Goal: Information Seeking & Learning: Learn about a topic

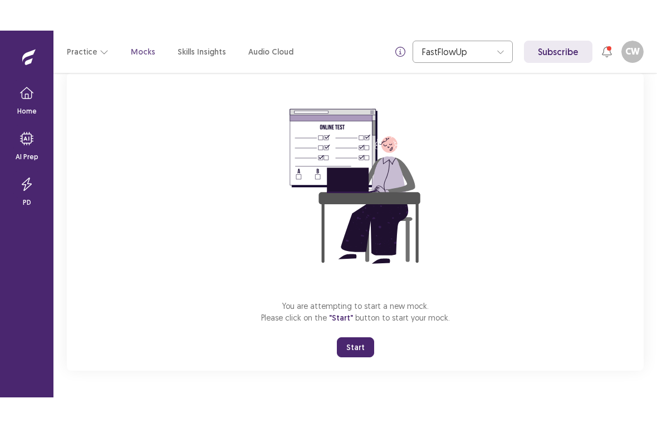
scroll to position [73, 0]
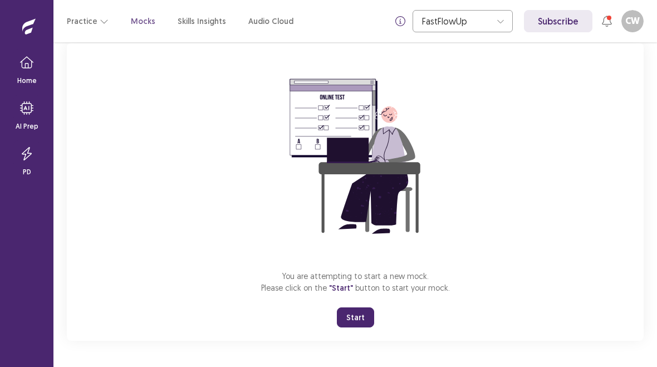
click at [350, 315] on button "Start" at bounding box center [355, 317] width 37 height 20
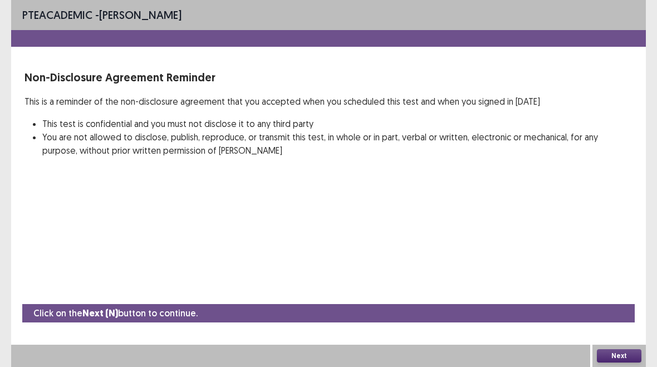
click at [623, 352] on button "Next" at bounding box center [619, 355] width 45 height 13
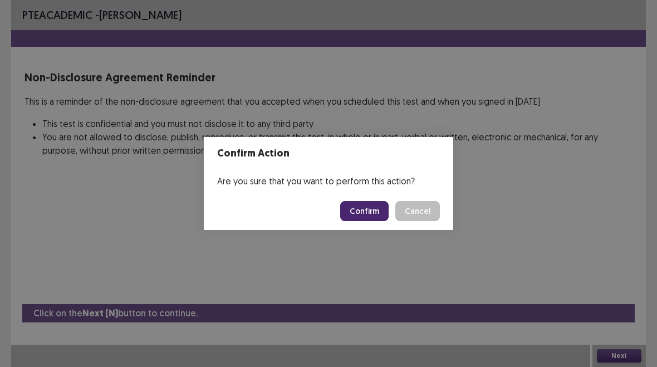
click at [373, 212] on button "Confirm" at bounding box center [364, 211] width 48 height 20
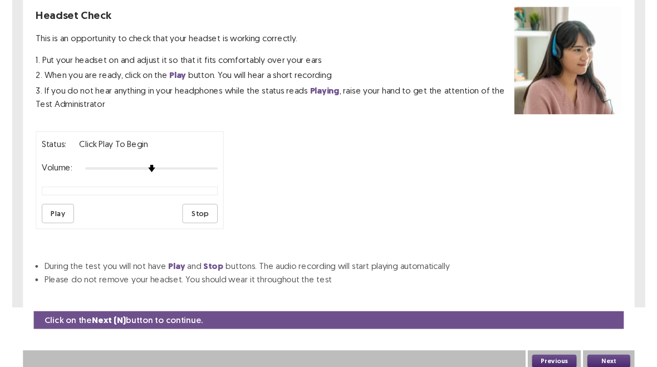
scroll to position [62, 0]
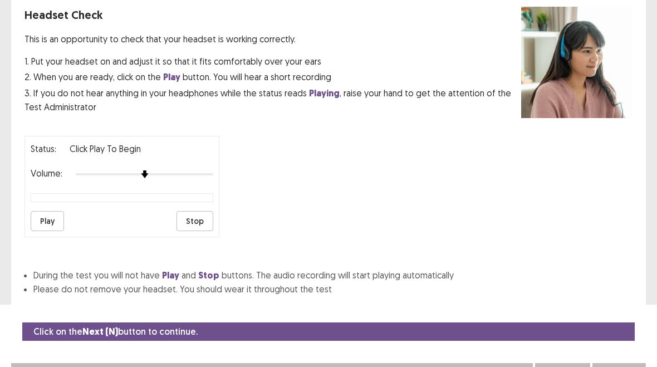
click at [48, 211] on button "Play" at bounding box center [47, 221] width 33 height 20
click at [57, 216] on button "Play" at bounding box center [47, 221] width 33 height 20
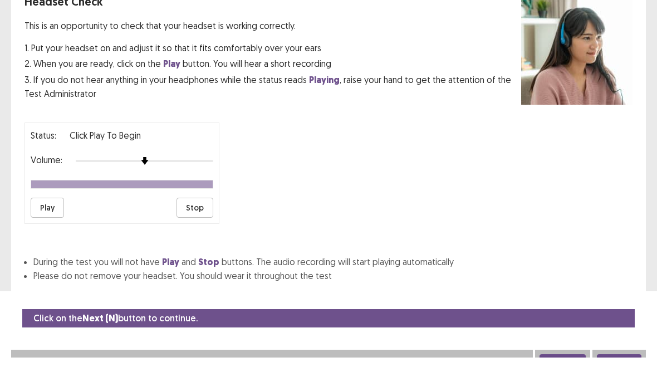
scroll to position [76, 0]
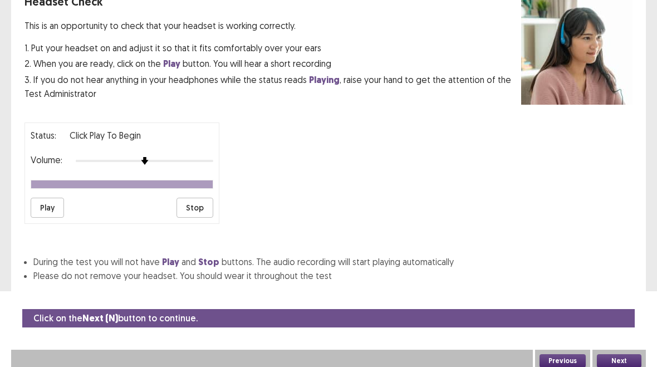
click at [622, 354] on button "Next" at bounding box center [619, 360] width 45 height 13
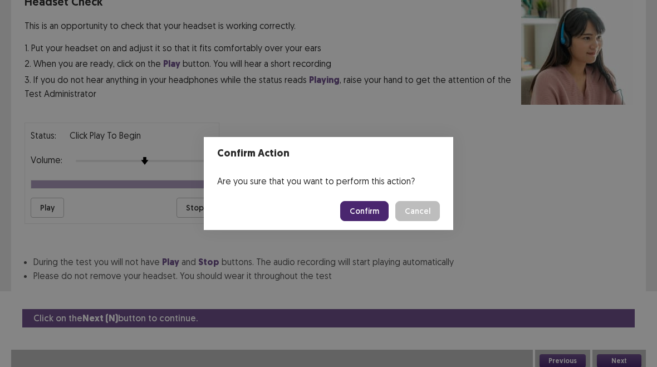
click at [364, 212] on button "Confirm" at bounding box center [364, 211] width 48 height 20
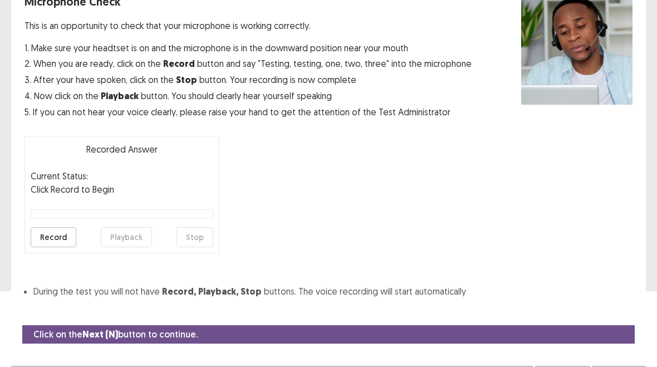
click at [54, 244] on button "Record" at bounding box center [54, 237] width 46 height 20
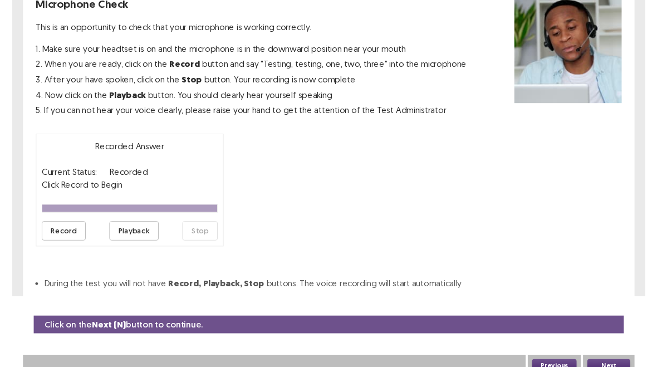
scroll to position [96, 0]
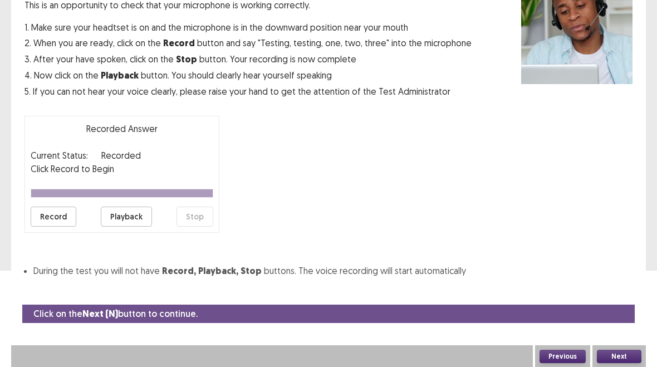
click at [119, 215] on button "Playback" at bounding box center [126, 217] width 51 height 20
click at [48, 220] on button "Record" at bounding box center [54, 217] width 46 height 20
click at [199, 210] on button "Stop" at bounding box center [194, 217] width 37 height 20
click at [620, 354] on button "Next" at bounding box center [619, 356] width 45 height 13
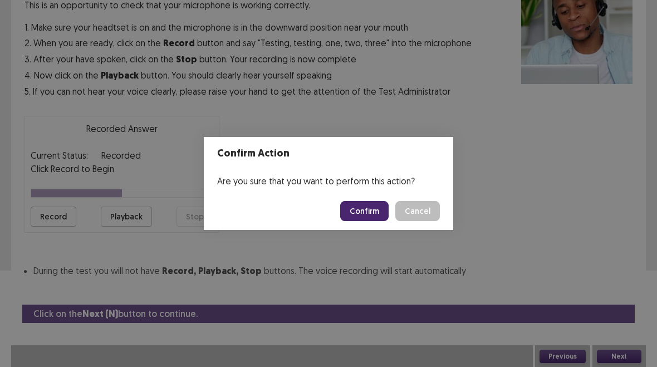
click at [357, 204] on button "Confirm" at bounding box center [364, 211] width 48 height 20
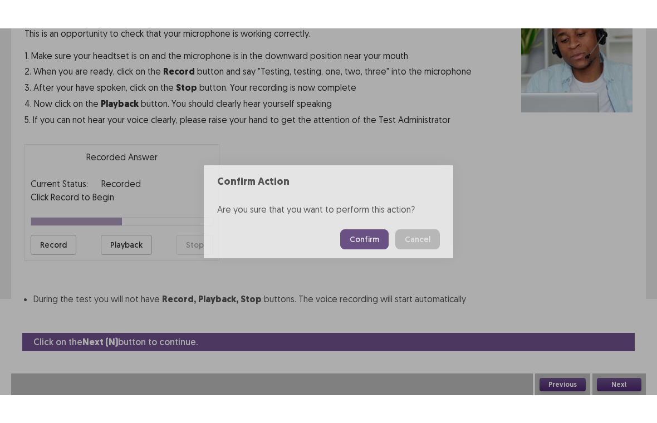
scroll to position [63, 0]
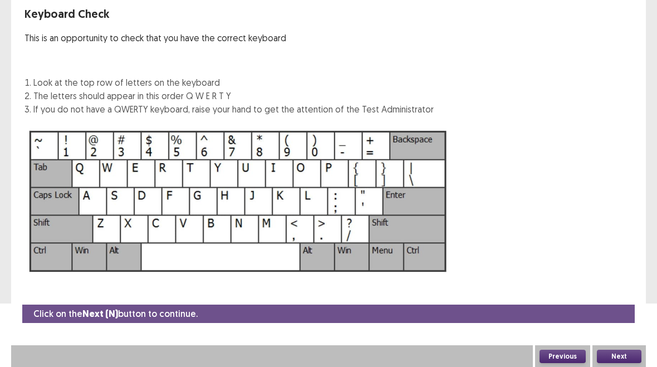
click at [622, 354] on button "Next" at bounding box center [619, 356] width 45 height 13
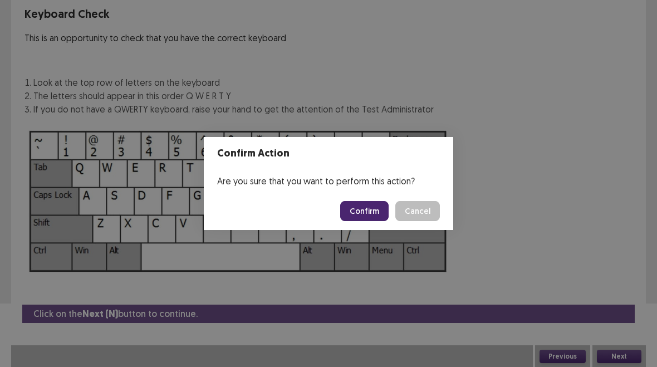
click at [370, 210] on button "Confirm" at bounding box center [364, 211] width 48 height 20
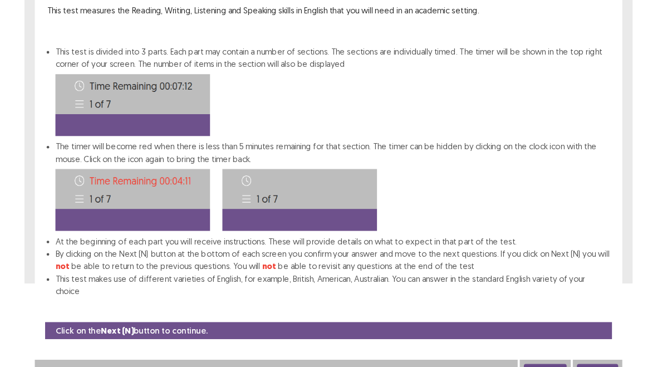
scroll to position [120, 0]
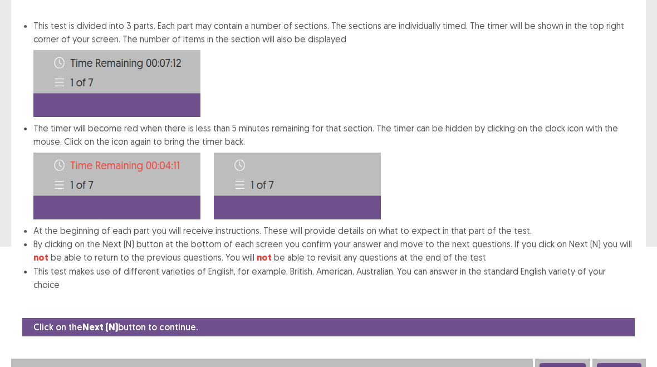
click at [625, 363] on button "Next" at bounding box center [619, 369] width 45 height 13
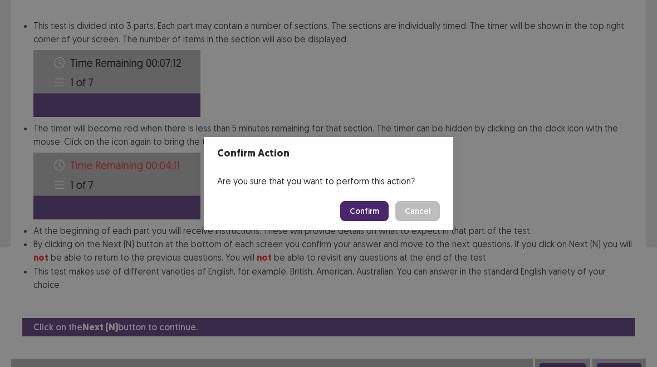
click at [371, 214] on button "Confirm" at bounding box center [364, 211] width 48 height 20
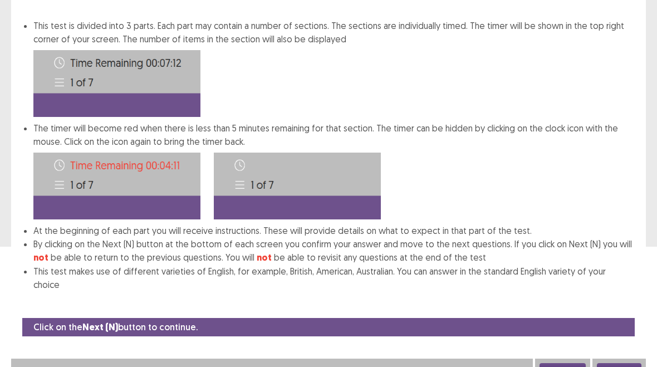
scroll to position [17, 0]
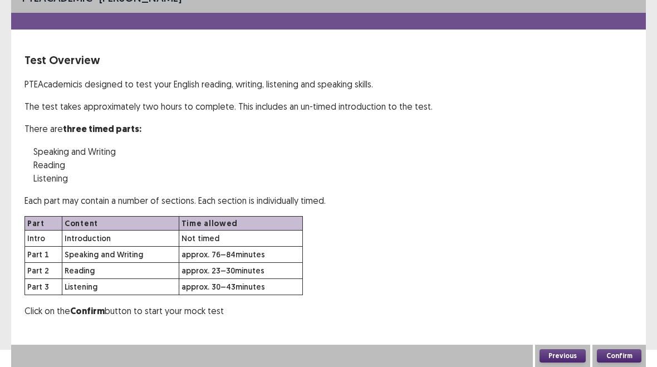
click at [622, 352] on button "Confirm" at bounding box center [619, 355] width 45 height 13
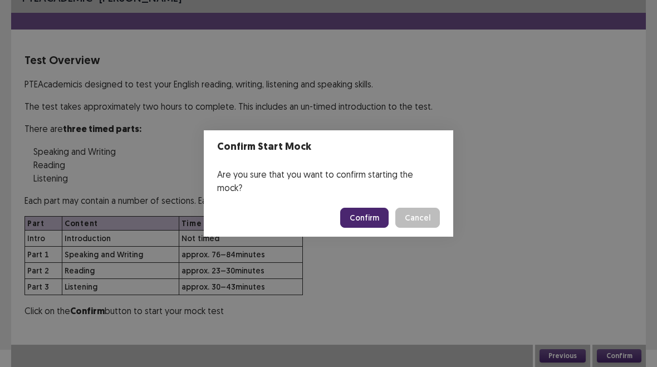
click at [373, 208] on button "Confirm" at bounding box center [364, 218] width 48 height 20
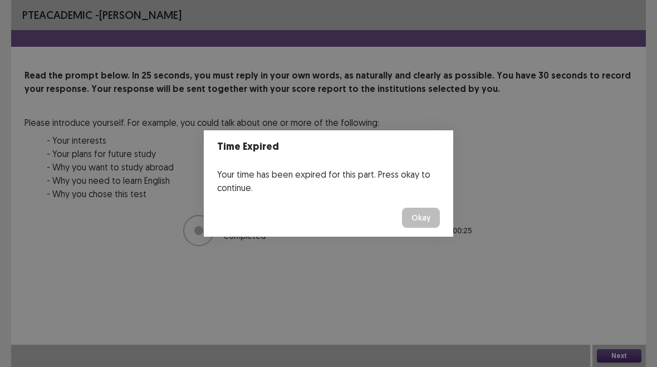
click at [424, 208] on button "Okay" at bounding box center [421, 218] width 38 height 20
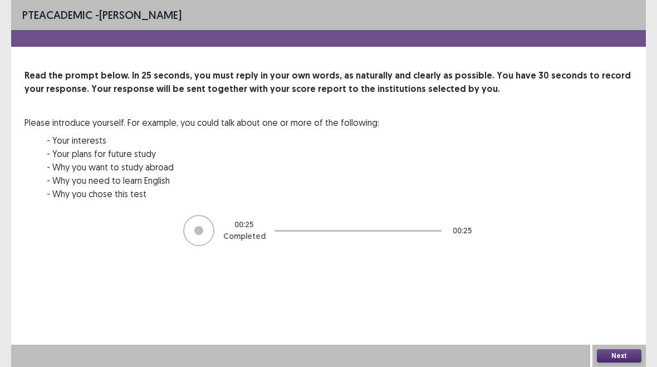
click at [622, 354] on button "Next" at bounding box center [619, 355] width 45 height 13
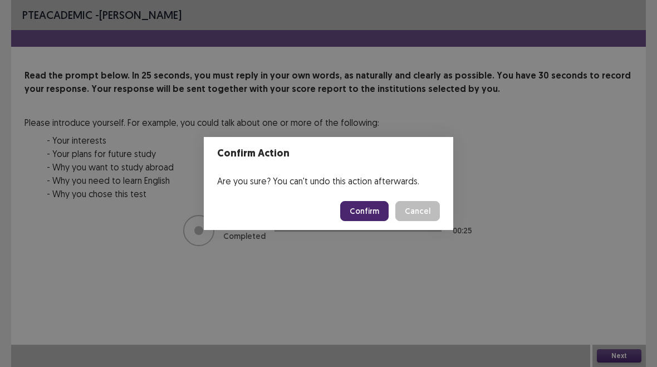
click at [418, 207] on button "Cancel" at bounding box center [417, 211] width 45 height 20
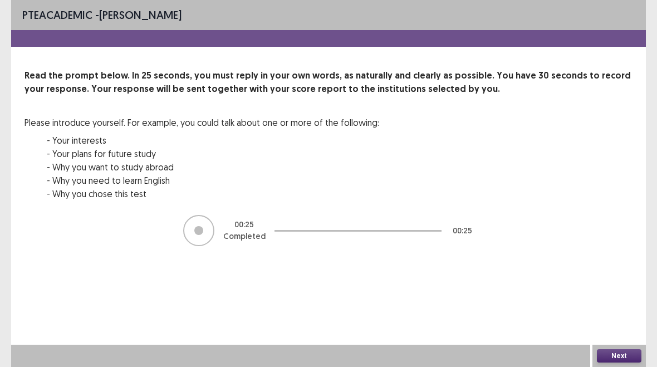
click at [622, 351] on button "Next" at bounding box center [619, 355] width 45 height 13
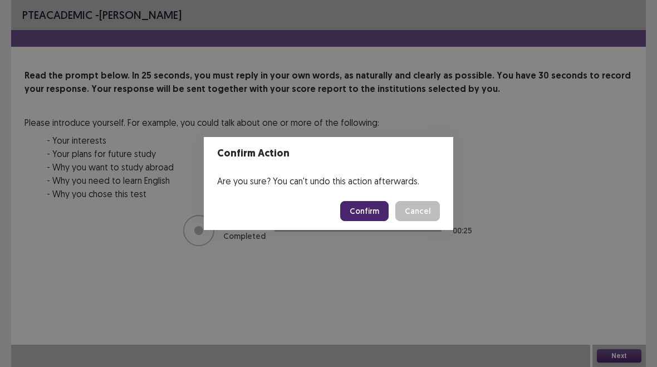
click at [354, 217] on button "Confirm" at bounding box center [364, 211] width 48 height 20
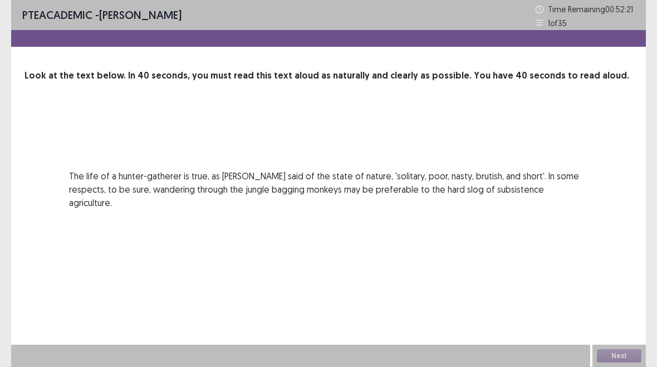
click at [524, 257] on div "PTE academic - Collet Wangui Time Remaining 00 : 52 : 21 1 of 35 Look at the te…" at bounding box center [328, 183] width 635 height 367
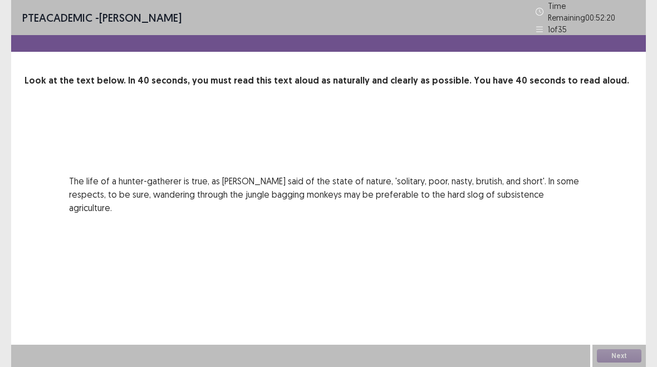
click at [624, 347] on div "Next" at bounding box center [618, 356] width 53 height 22
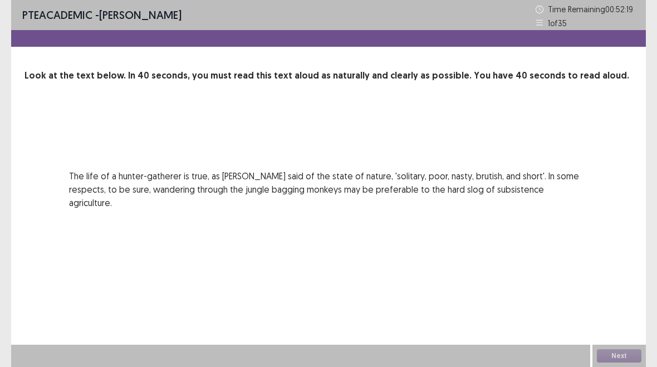
click at [284, 173] on p "The life of a hunter-gatherer is true, as Thomas Hobbes said of the state of na…" at bounding box center [328, 189] width 519 height 40
click at [626, 350] on div "Next" at bounding box center [618, 356] width 53 height 22
click at [566, 253] on div "PTE academic - Collet Wangui Time Remaining 00 : 52 : 16 1 of 35 Look at the te…" at bounding box center [328, 183] width 635 height 367
click at [619, 355] on div "Next" at bounding box center [618, 356] width 53 height 22
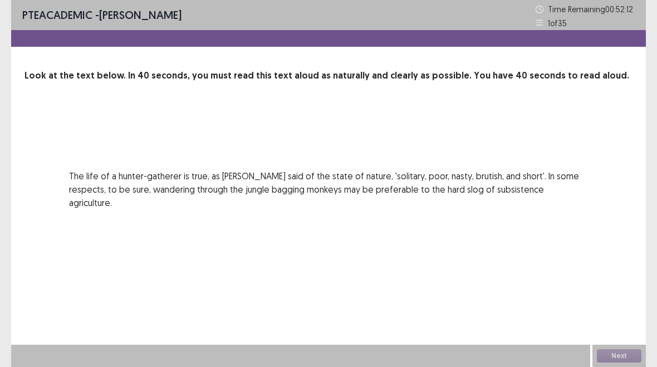
click at [548, 199] on div "PTE academic - Collet Wangui Time Remaining 00 : 52 : 12 1 of 35 Look at the te…" at bounding box center [328, 116] width 635 height 232
click at [557, 187] on p "The life of a hunter-gatherer is true, as Thomas Hobbes said of the state of na…" at bounding box center [328, 189] width 519 height 40
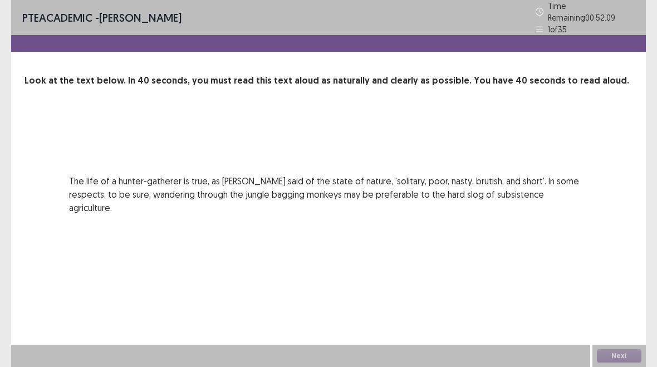
click at [566, 239] on div "PTE academic - Collet Wangui Time Remaining 00 : 52 : 09 1 of 35 Look at the te…" at bounding box center [328, 183] width 635 height 367
click at [618, 353] on div "Next" at bounding box center [618, 356] width 53 height 22
click at [259, 130] on div "00 : 00 00 : 40" at bounding box center [328, 130] width 519 height 33
click at [109, 195] on p "The life of a hunter-gatherer is true, as Thomas Hobbes said of the state of na…" at bounding box center [328, 194] width 519 height 40
click at [337, 204] on div "PTE academic - Collet Wangui Time Remaining 00 : 52 : 03 1 of 35 Look at the te…" at bounding box center [328, 118] width 635 height 237
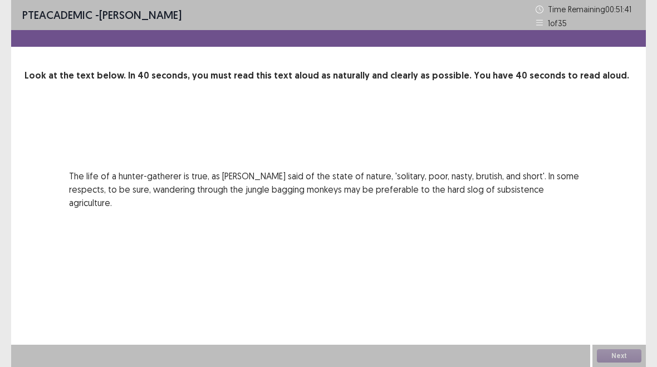
click at [542, 16] on div "Time Remaining 00 : 51 : 41" at bounding box center [585, 10] width 99 height 16
click at [536, 16] on div "Time Remaining 00 : 51 : 40" at bounding box center [585, 10] width 99 height 16
click at [547, 30] on div "PTE academic - Collet Wangui Time Remaining 00 : 51 : 39 1 of 35" at bounding box center [328, 15] width 635 height 30
click at [554, 27] on p "1 of 35" at bounding box center [557, 23] width 19 height 12
click at [624, 350] on div "Next" at bounding box center [618, 356] width 53 height 22
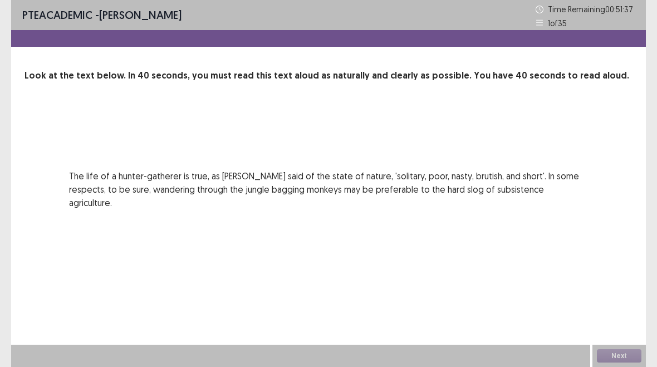
click at [624, 350] on div "Next" at bounding box center [618, 356] width 53 height 22
click at [622, 339] on div "PTE academic - Collet Wangui Time Remaining 00 : 51 : 37 1 of 35 Look at the te…" at bounding box center [328, 183] width 635 height 367
click at [630, 352] on div "Next" at bounding box center [618, 356] width 53 height 22
click at [629, 352] on div "Next" at bounding box center [618, 356] width 53 height 22
click at [542, 27] on div "1 of 35" at bounding box center [585, 23] width 99 height 12
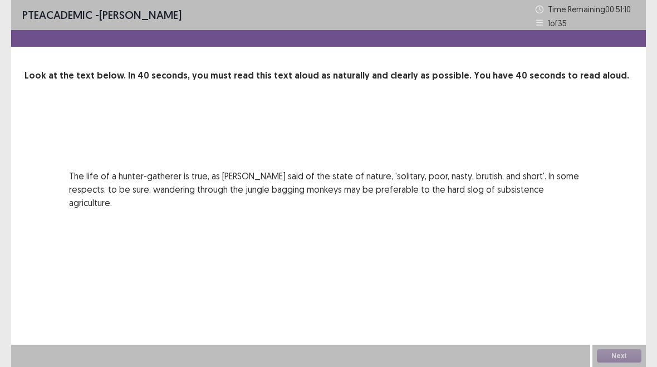
click at [545, 28] on div "1 of 35" at bounding box center [585, 23] width 99 height 12
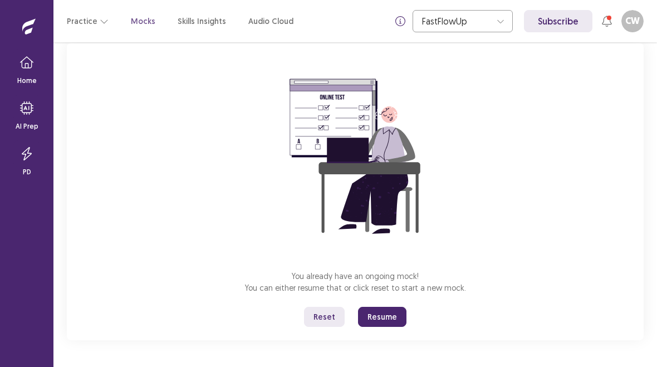
scroll to position [73, 0]
click at [380, 317] on button "Resume" at bounding box center [382, 317] width 48 height 20
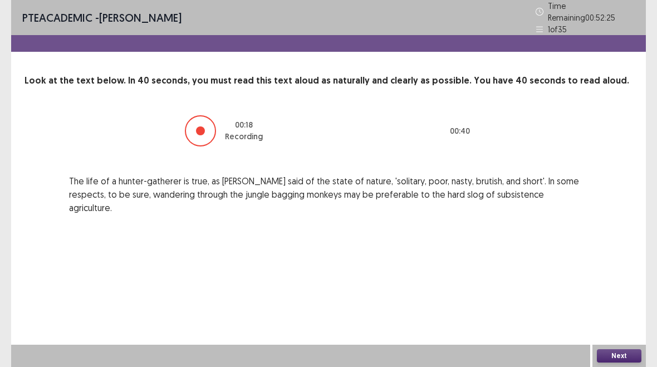
click at [200, 115] on div at bounding box center [200, 130] width 31 height 31
click at [625, 351] on button "Next" at bounding box center [619, 355] width 45 height 13
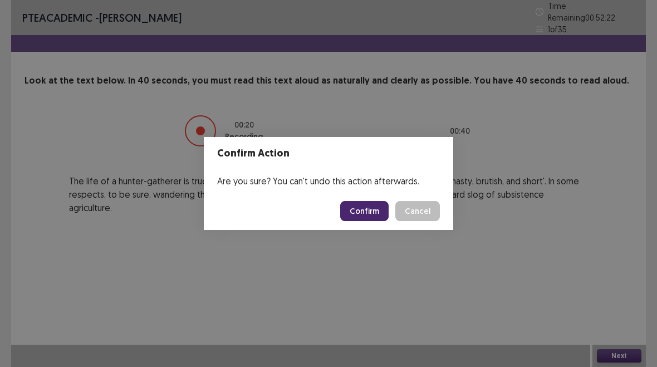
click at [358, 213] on button "Confirm" at bounding box center [364, 211] width 48 height 20
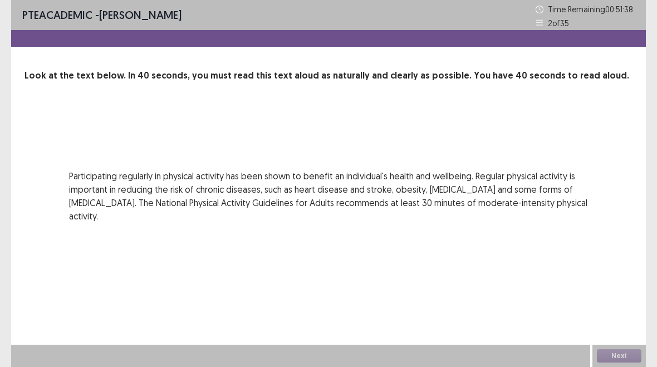
click at [295, 175] on p "Participating regularly in physical activity has been shown to benefit an indiv…" at bounding box center [328, 195] width 519 height 53
click at [345, 155] on div "00 : 00 00 : 40 Participating regularly in physical activity has been shown to …" at bounding box center [328, 166] width 608 height 114
click at [344, 155] on div "00 : 00 00 : 40 Participating regularly in physical activity has been shown to …" at bounding box center [328, 166] width 608 height 114
click at [272, 305] on div "PTE academic - Collet Wangui Time Remaining 00 : 51 : 36 2 of 35 Look at the te…" at bounding box center [328, 183] width 635 height 367
click at [287, 263] on div "PTE academic - Collet Wangui Time Remaining 00 : 51 : 36 2 of 35 Look at the te…" at bounding box center [328, 183] width 635 height 367
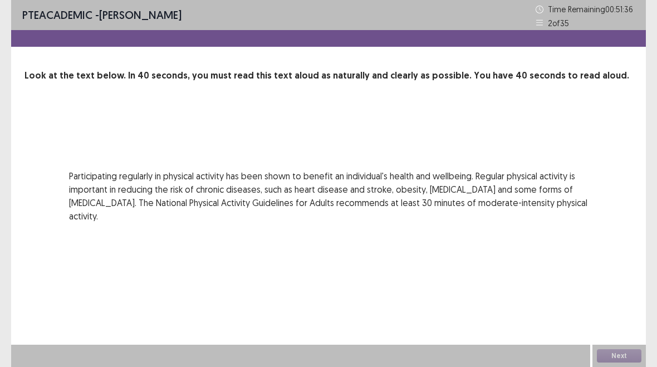
click at [320, 170] on p "Participating regularly in physical activity has been shown to benefit an indiv…" at bounding box center [328, 195] width 519 height 53
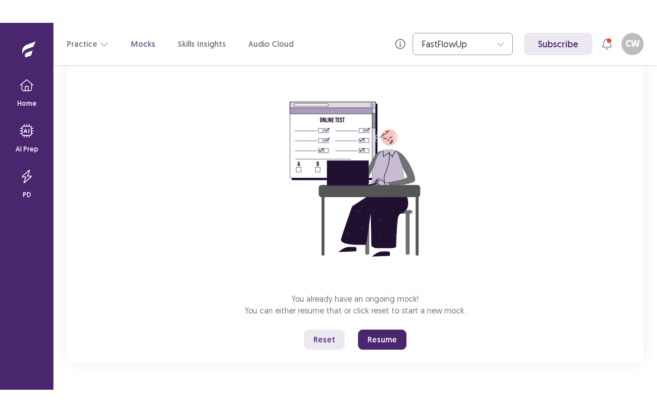
scroll to position [73, 0]
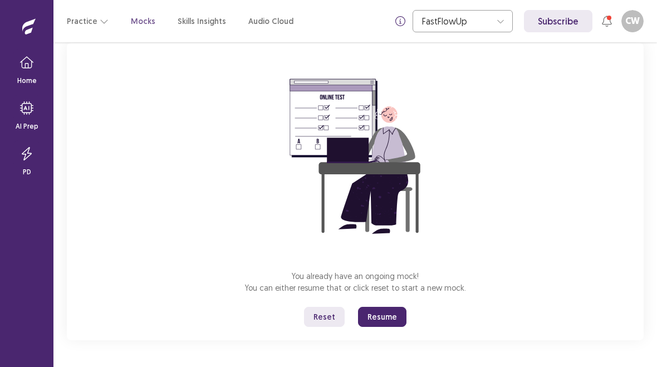
click at [379, 304] on div "You already have an ongoing mock! You can either resume that or click reset to …" at bounding box center [355, 191] width 577 height 297
click at [379, 315] on button "Resume" at bounding box center [382, 317] width 48 height 20
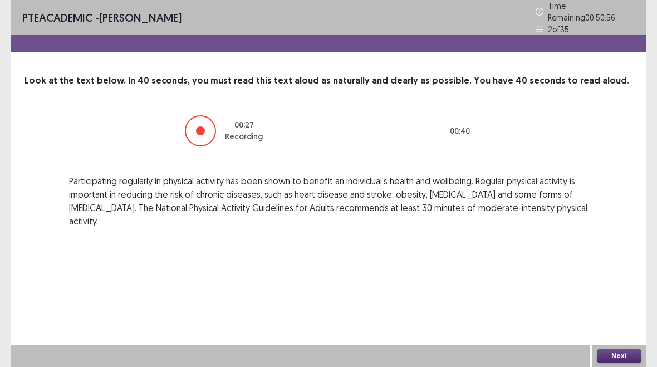
click at [624, 352] on button "Next" at bounding box center [619, 355] width 45 height 13
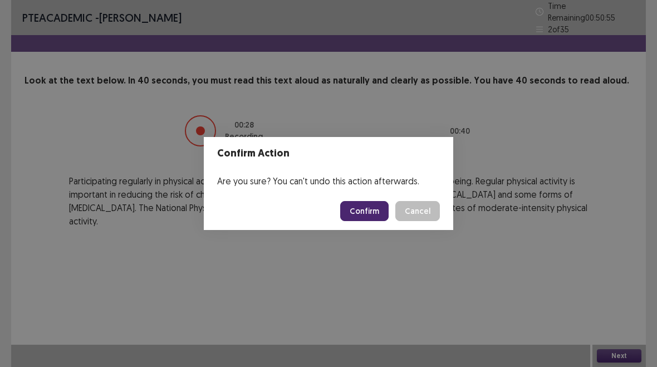
click at [367, 213] on button "Confirm" at bounding box center [364, 211] width 48 height 20
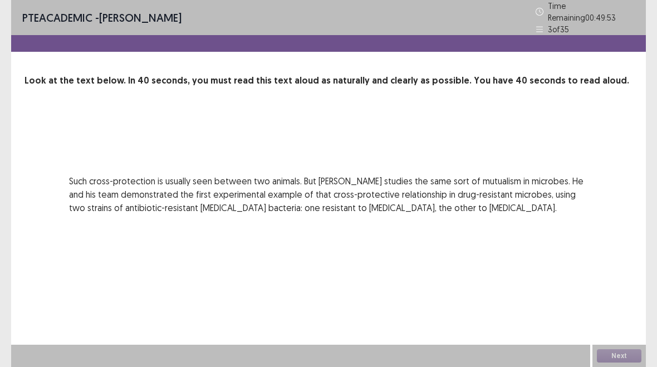
click at [95, 176] on p "Such cross-protection is usually seen between two animals. But Gore studies the…" at bounding box center [328, 194] width 519 height 40
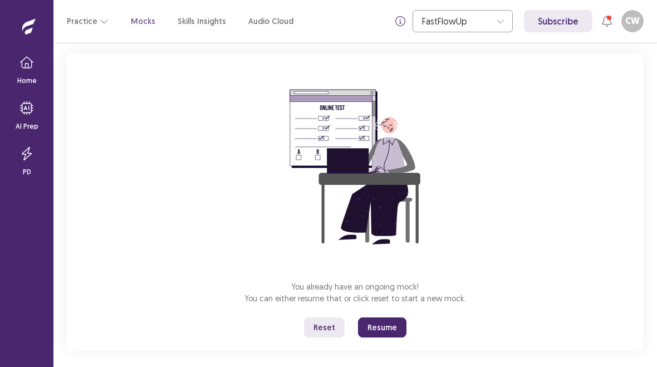
scroll to position [66, 0]
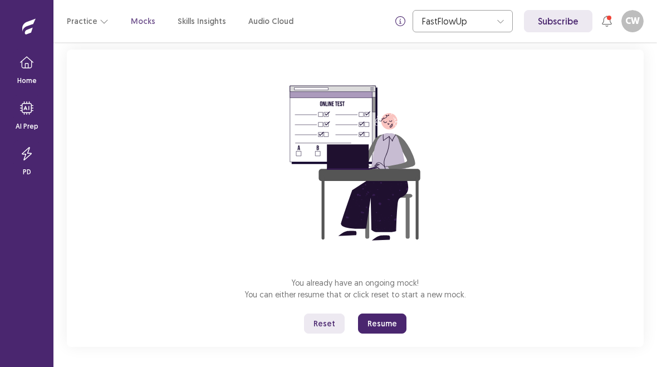
click at [389, 322] on button "Resume" at bounding box center [382, 323] width 48 height 20
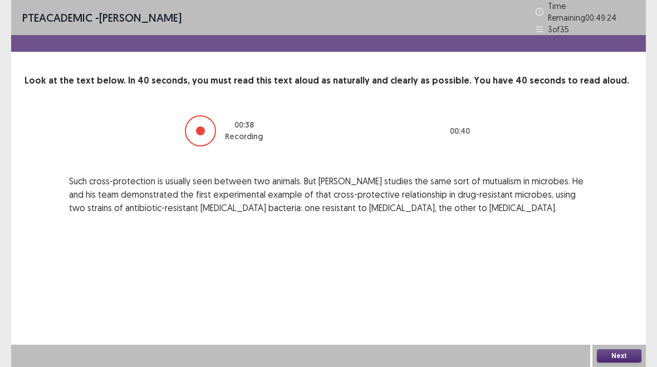
click at [622, 352] on button "Next" at bounding box center [619, 355] width 45 height 13
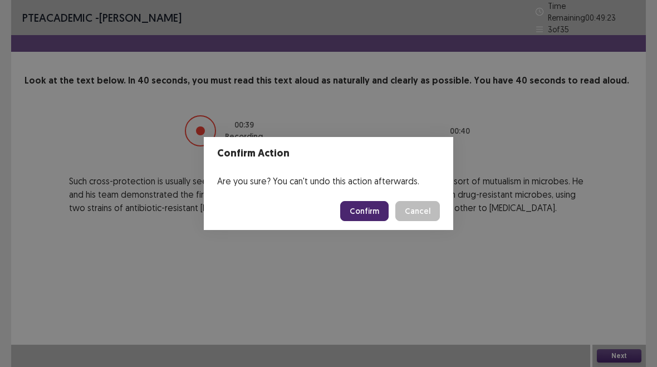
click at [364, 210] on button "Confirm" at bounding box center [364, 211] width 48 height 20
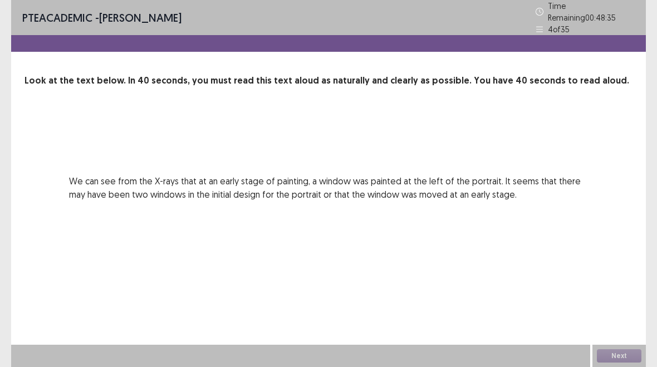
click at [276, 117] on div "00 : 00 00 : 40" at bounding box center [328, 130] width 519 height 33
click at [268, 193] on p "We can see from the X-rays that at an early stage of painting, a window was pai…" at bounding box center [328, 187] width 519 height 27
click at [224, 168] on div "00 : 00 00 : 40 We can see from the X-rays that at an early stage of painting, …" at bounding box center [328, 157] width 608 height 87
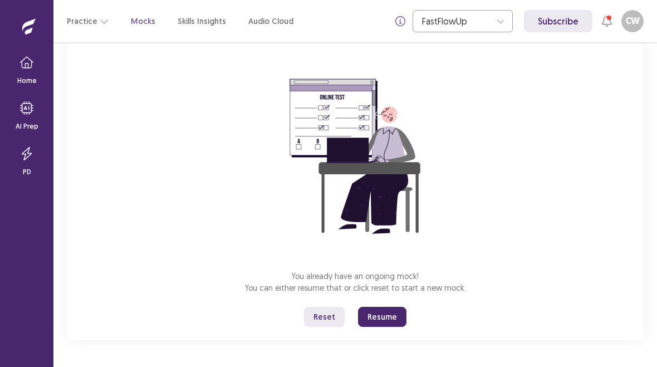
scroll to position [73, 0]
click at [391, 312] on button "Resume" at bounding box center [382, 317] width 48 height 20
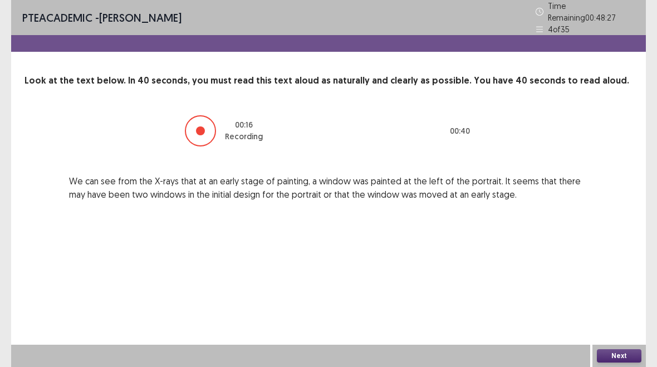
click at [616, 354] on button "Next" at bounding box center [619, 355] width 45 height 13
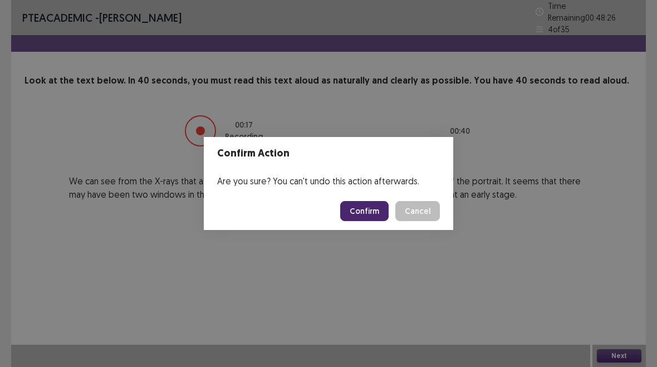
click at [365, 210] on button "Confirm" at bounding box center [364, 211] width 48 height 20
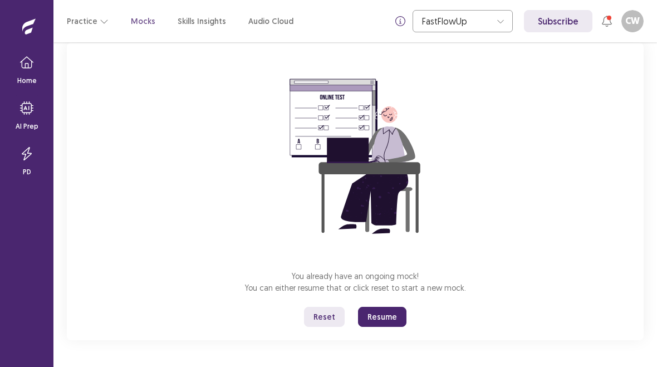
scroll to position [73, 0]
click at [380, 316] on button "Resume" at bounding box center [382, 317] width 48 height 20
click at [385, 308] on button "Resume" at bounding box center [382, 317] width 48 height 20
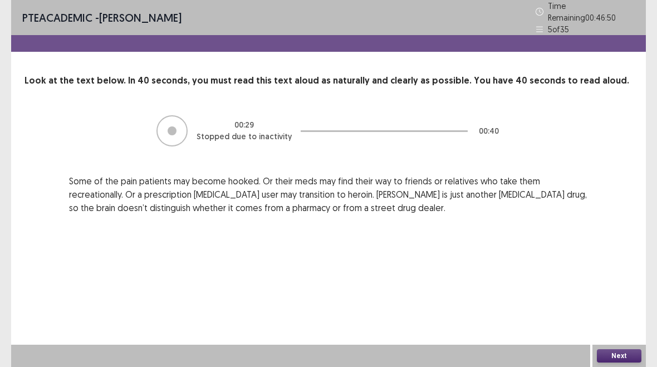
click at [616, 355] on button "Next" at bounding box center [619, 355] width 45 height 13
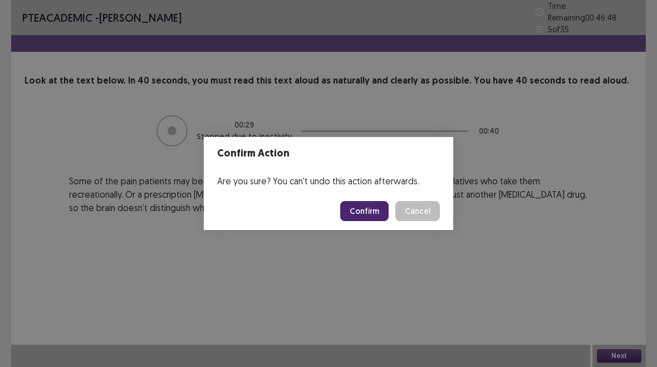
click at [371, 215] on button "Confirm" at bounding box center [364, 211] width 48 height 20
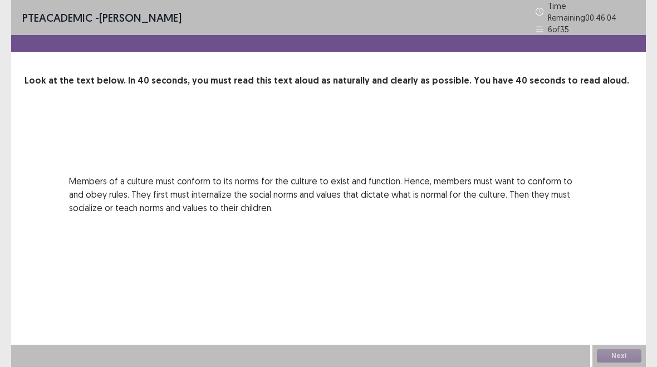
click at [539, 14] on div "Time Remaining 00 : 46 : 04" at bounding box center [585, 11] width 99 height 23
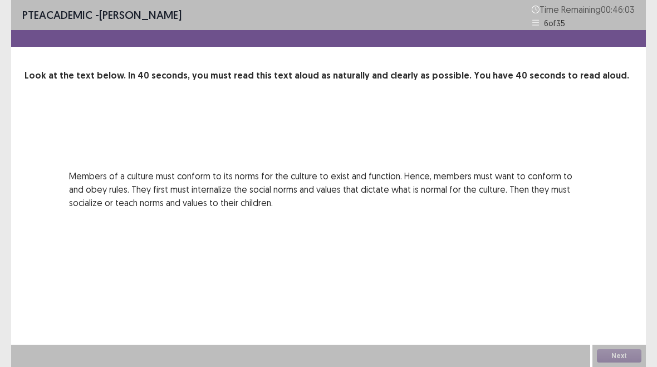
click at [547, 16] on div "Time Remaining 00 : 46 : 03" at bounding box center [583, 10] width 103 height 16
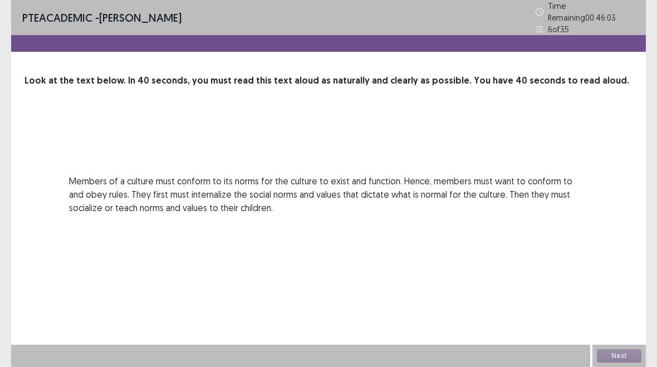
click at [541, 26] on icon at bounding box center [539, 29] width 7 height 6
click at [549, 23] on p "6 of 35" at bounding box center [558, 29] width 21 height 12
click at [548, 23] on p "6 of 35" at bounding box center [558, 29] width 21 height 12
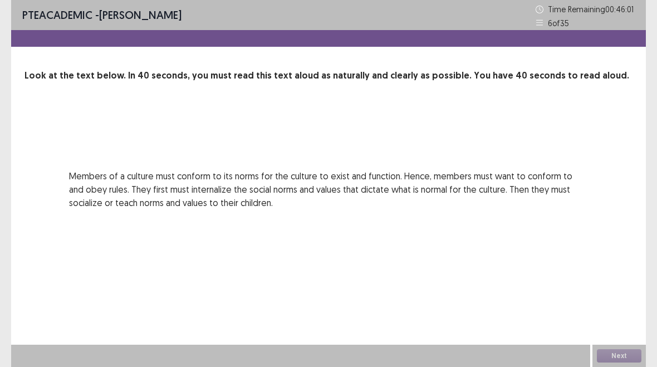
click at [537, 26] on icon at bounding box center [540, 23] width 8 height 8
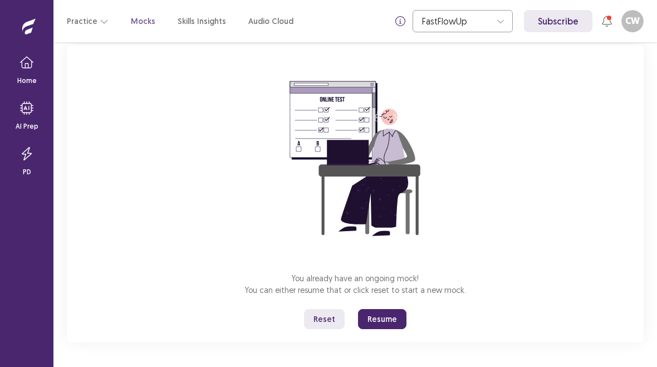
scroll to position [71, 0]
click at [398, 317] on button "Resume" at bounding box center [382, 318] width 48 height 20
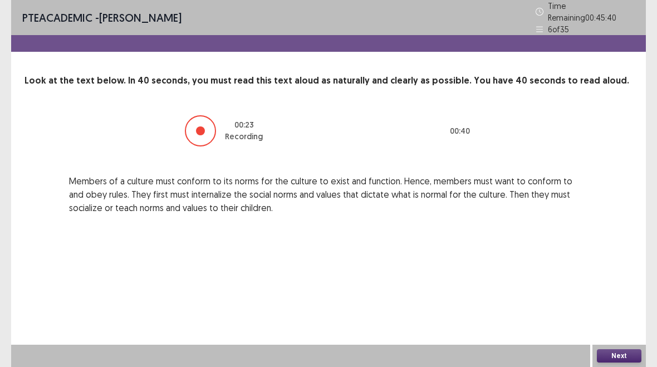
click at [201, 136] on div at bounding box center [200, 130] width 31 height 31
click at [626, 353] on button "Next" at bounding box center [619, 355] width 45 height 13
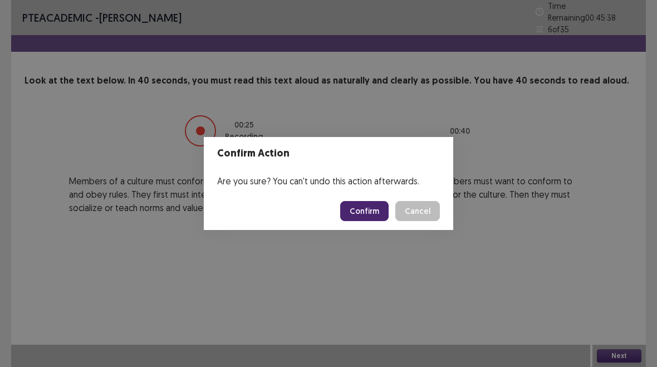
click at [375, 205] on button "Confirm" at bounding box center [364, 211] width 48 height 20
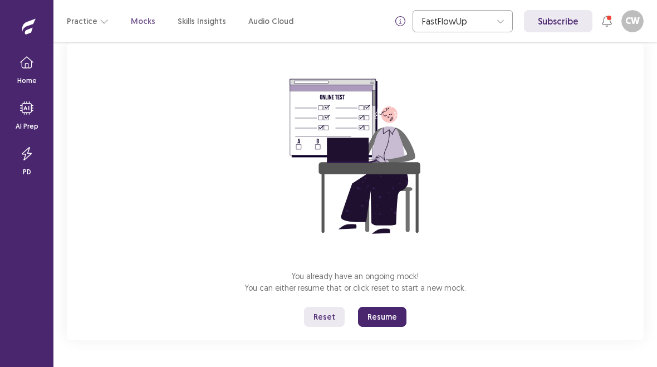
scroll to position [73, 0]
click at [381, 310] on button "Resume" at bounding box center [382, 317] width 48 height 20
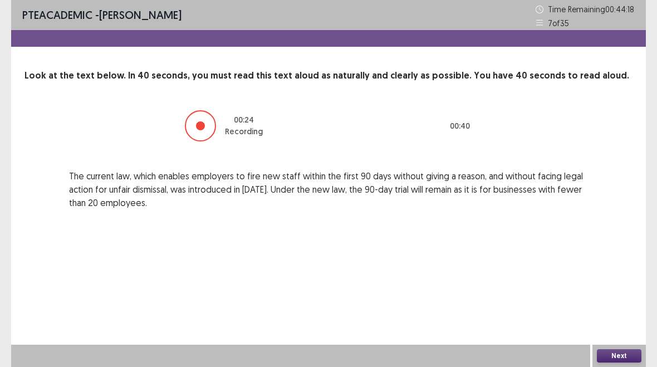
click at [605, 354] on button "Next" at bounding box center [619, 355] width 45 height 13
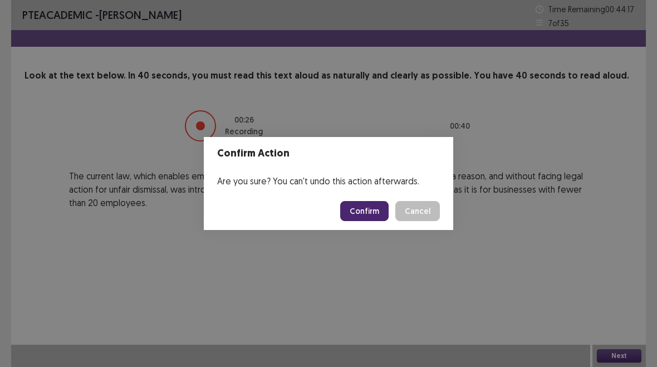
click at [361, 207] on button "Confirm" at bounding box center [364, 211] width 48 height 20
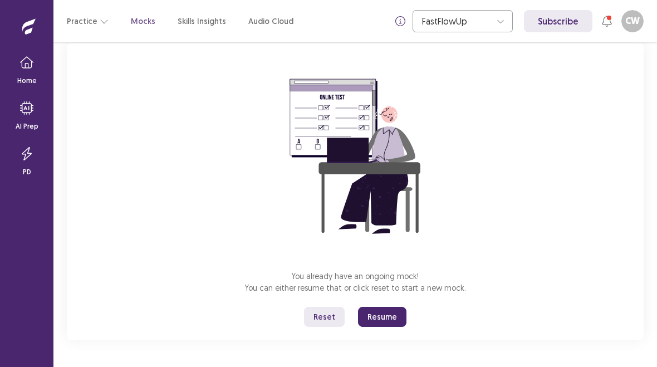
click at [381, 314] on button "Resume" at bounding box center [382, 317] width 48 height 20
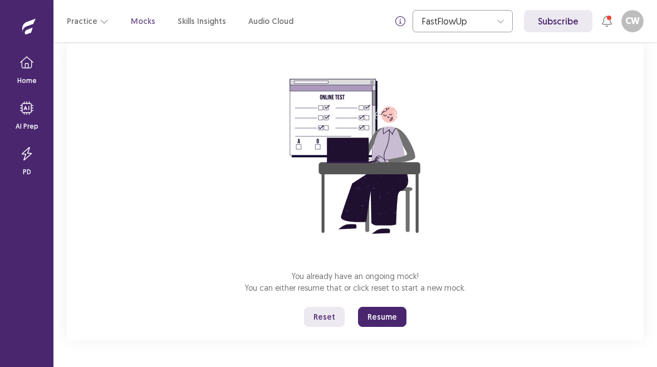
scroll to position [73, 0]
click at [381, 316] on button "Resume" at bounding box center [382, 317] width 48 height 20
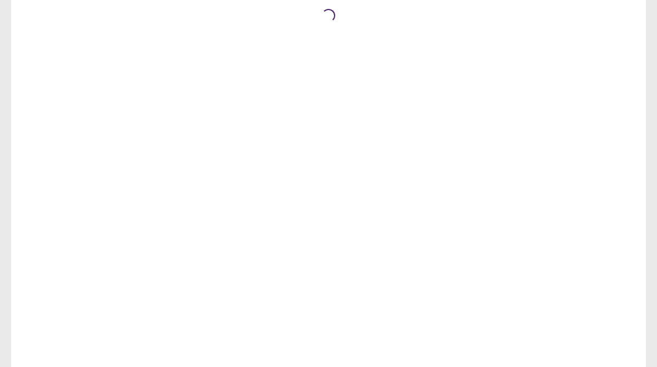
click at [380, 312] on div "Loading..." at bounding box center [328, 183] width 635 height 367
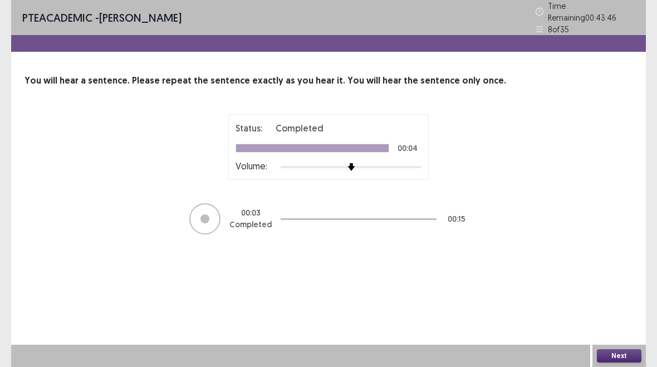
click at [210, 204] on div at bounding box center [204, 218] width 31 height 31
click at [628, 355] on button "Next" at bounding box center [619, 355] width 45 height 13
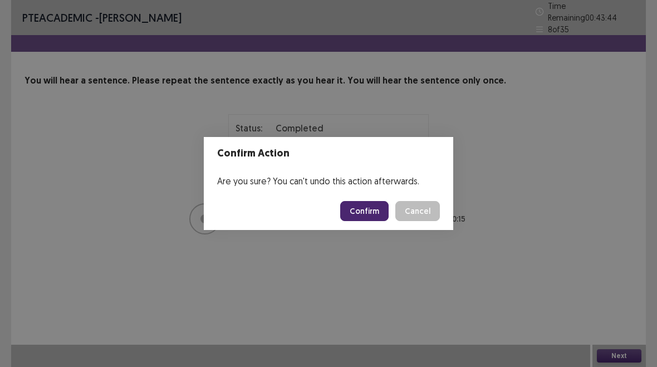
click at [367, 204] on button "Confirm" at bounding box center [364, 211] width 48 height 20
click at [431, 214] on button "Cancel" at bounding box center [417, 211] width 45 height 20
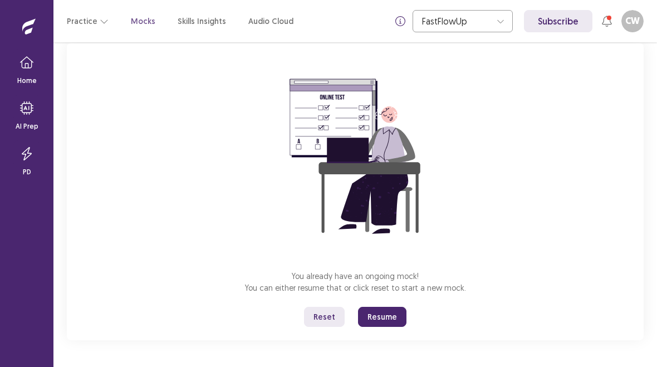
scroll to position [73, 0]
click at [389, 318] on button "Resume" at bounding box center [382, 317] width 48 height 20
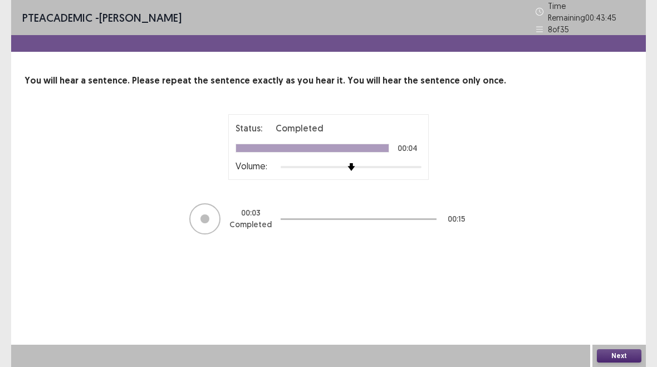
click at [630, 351] on button "Next" at bounding box center [619, 355] width 45 height 13
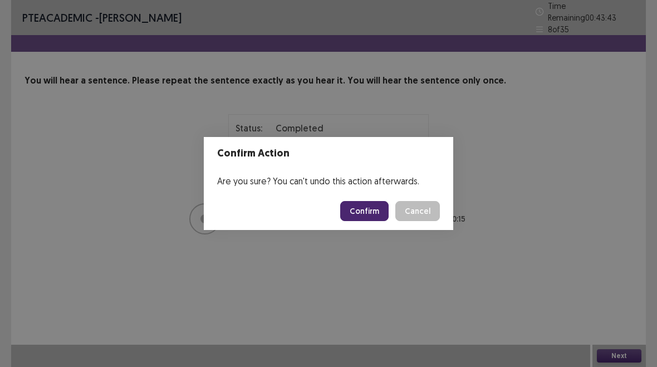
click at [365, 212] on button "Confirm" at bounding box center [364, 211] width 48 height 20
click at [378, 219] on button "Confirm" at bounding box center [364, 211] width 48 height 20
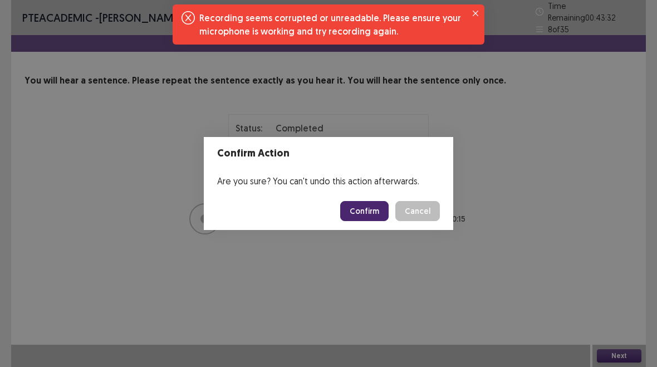
click at [483, 4] on div "Confirm Action Are you sure? You can't undo this action afterwards. Confirm Can…" at bounding box center [328, 183] width 657 height 367
click at [481, 7] on button "Close" at bounding box center [475, 13] width 13 height 13
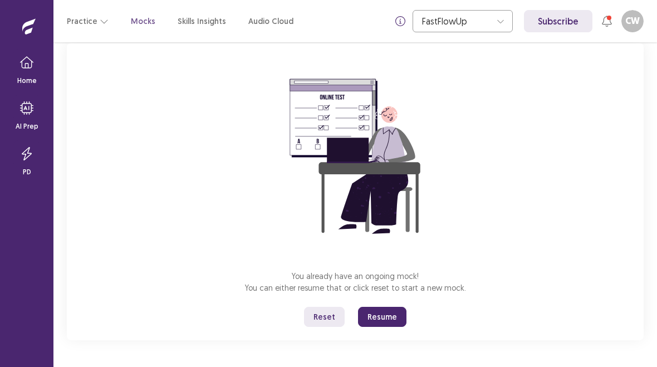
scroll to position [73, 0]
click at [386, 315] on button "Resume" at bounding box center [382, 317] width 48 height 20
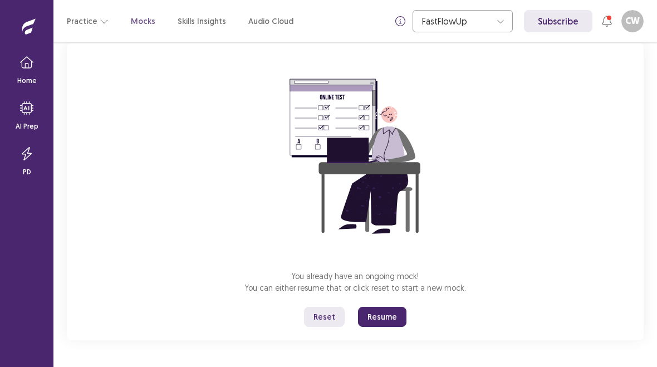
scroll to position [73, 0]
click at [382, 316] on button "Resume" at bounding box center [382, 317] width 48 height 20
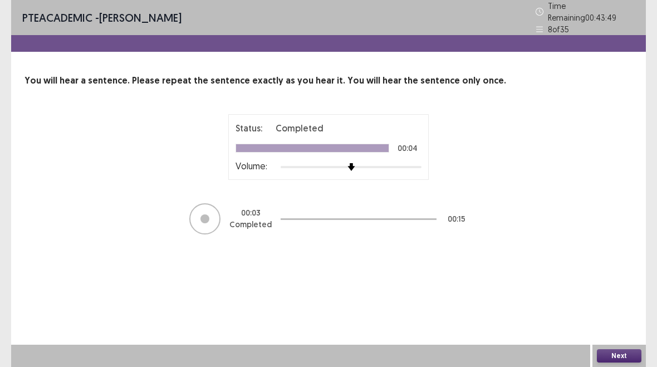
click at [621, 350] on button "Next" at bounding box center [619, 355] width 45 height 13
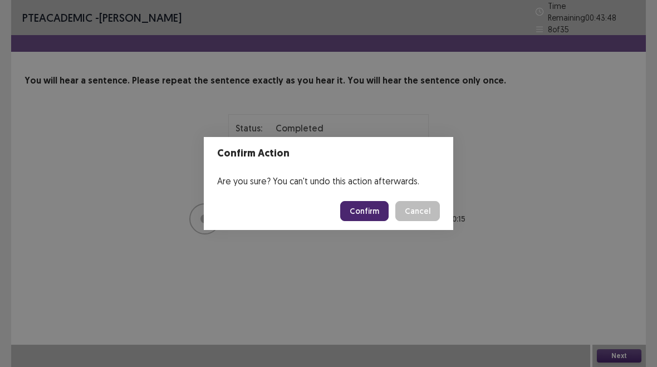
click at [362, 205] on button "Confirm" at bounding box center [364, 211] width 48 height 20
